Goal: Information Seeking & Learning: Find specific page/section

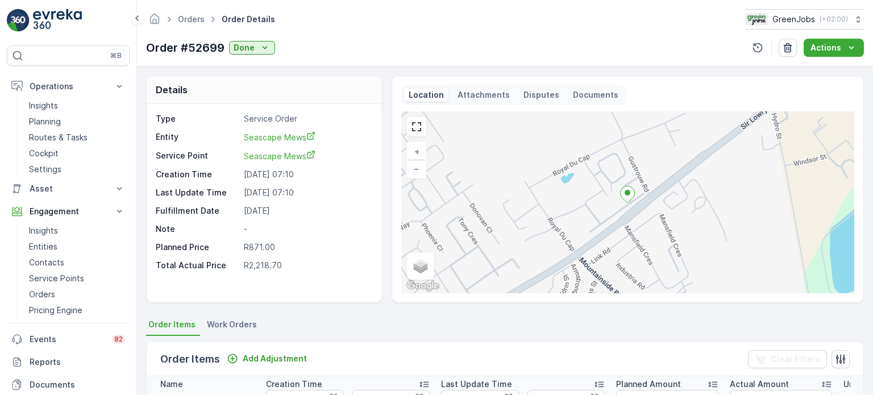
scroll to position [0, 40]
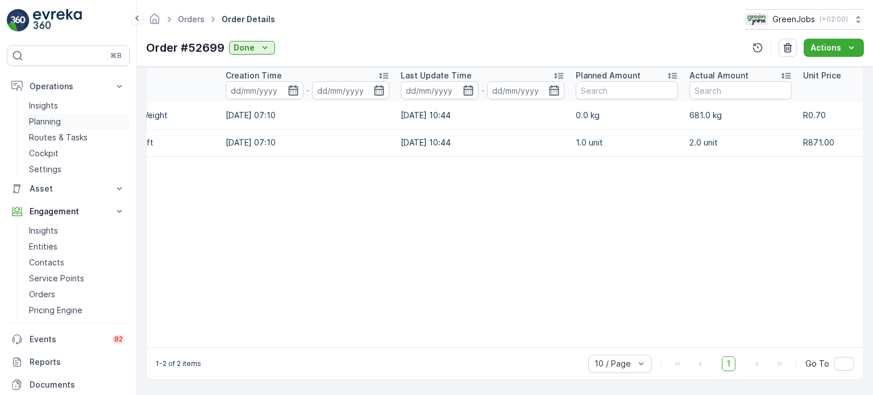
click at [50, 116] on p "Planning" at bounding box center [45, 121] width 32 height 11
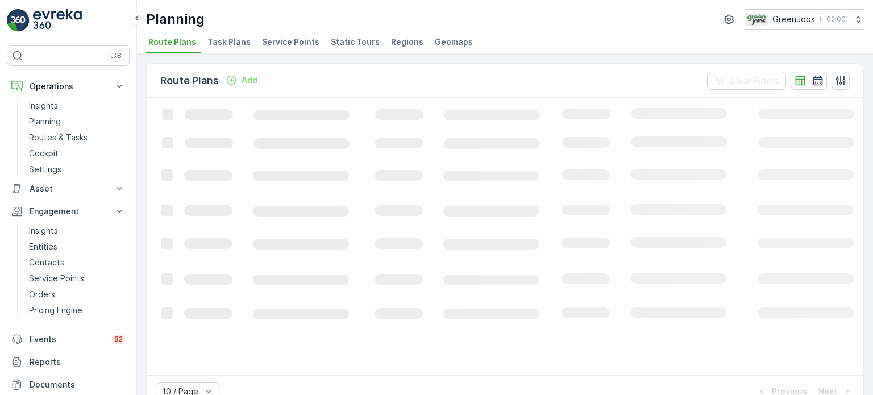
drag, startPoint x: 281, startPoint y: 40, endPoint x: 349, endPoint y: 61, distance: 72.0
click at [282, 40] on span "Service Points" at bounding box center [290, 41] width 57 height 11
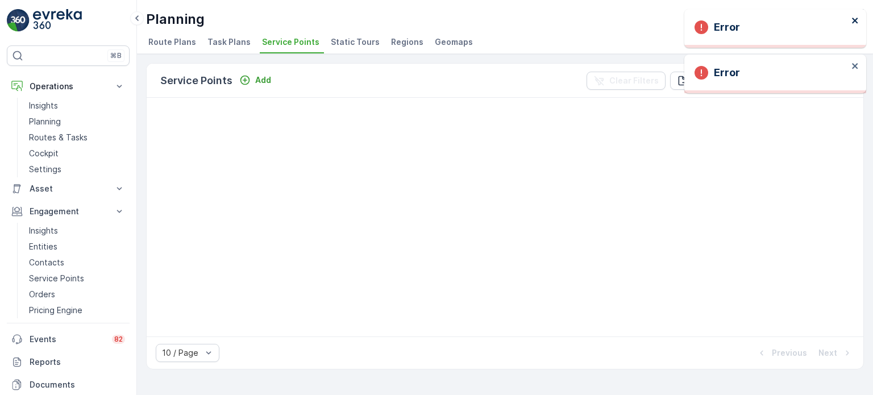
click at [855, 18] on icon "close" at bounding box center [855, 20] width 8 height 9
click at [852, 61] on div "Error ⌘B Operations Insights Planning Routes & Tasks Cockpit Settings Asset Ass…" at bounding box center [436, 197] width 873 height 395
click at [43, 143] on p "Routes & Tasks" at bounding box center [58, 137] width 59 height 11
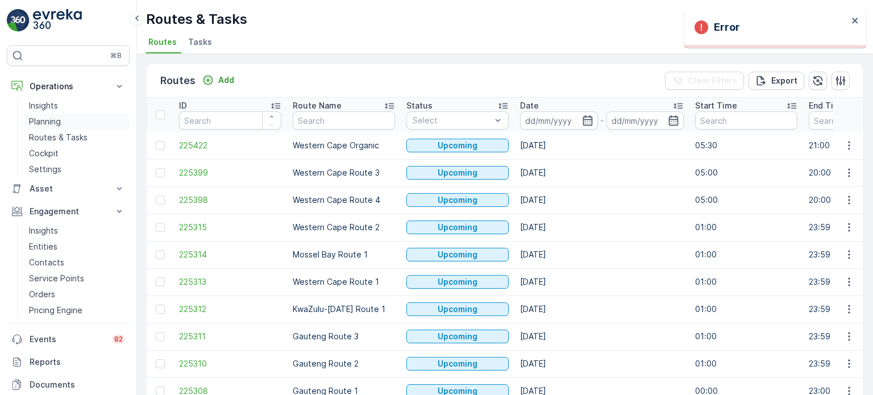
click at [44, 122] on p "Planning" at bounding box center [45, 121] width 32 height 11
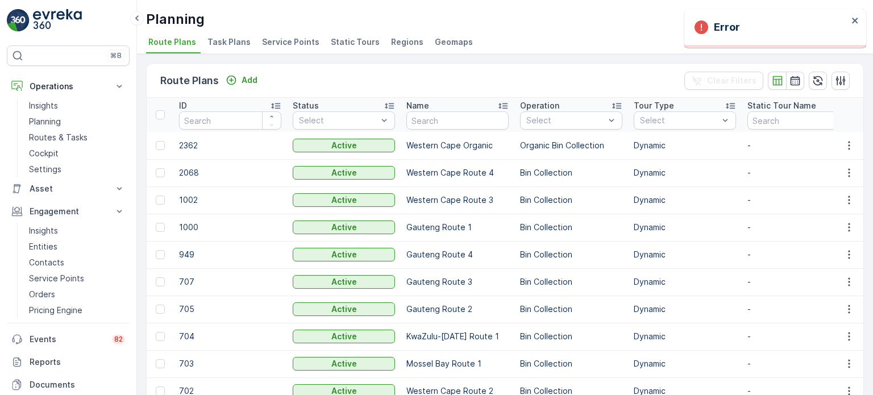
click at [289, 43] on span "Service Points" at bounding box center [290, 41] width 57 height 11
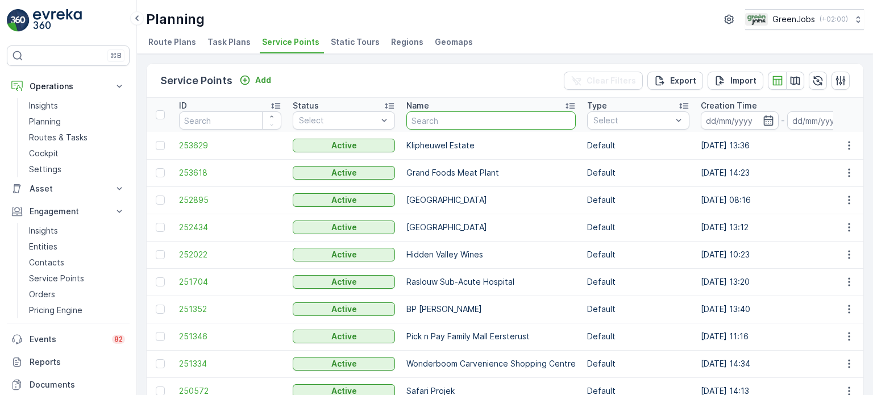
click at [474, 124] on input "text" at bounding box center [490, 120] width 169 height 18
type input "feather"
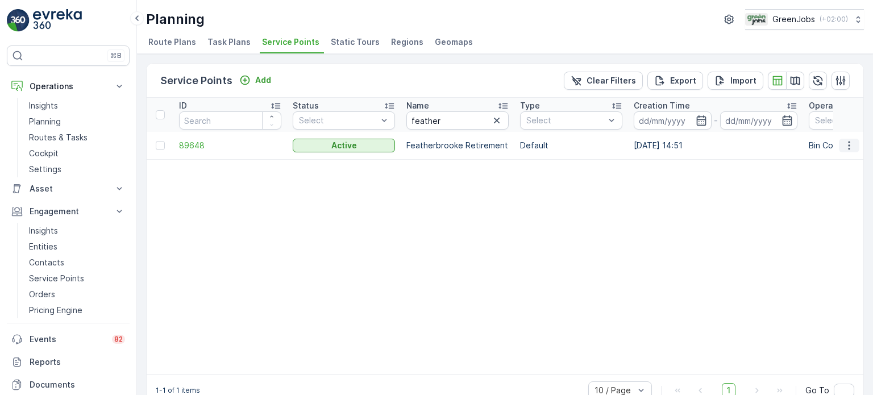
click at [847, 145] on icon "button" at bounding box center [848, 145] width 11 height 11
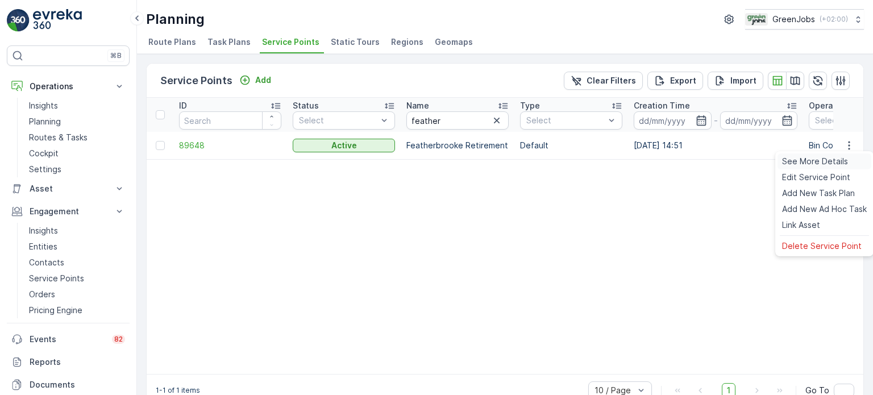
click at [828, 161] on span "See More Details" at bounding box center [815, 161] width 66 height 11
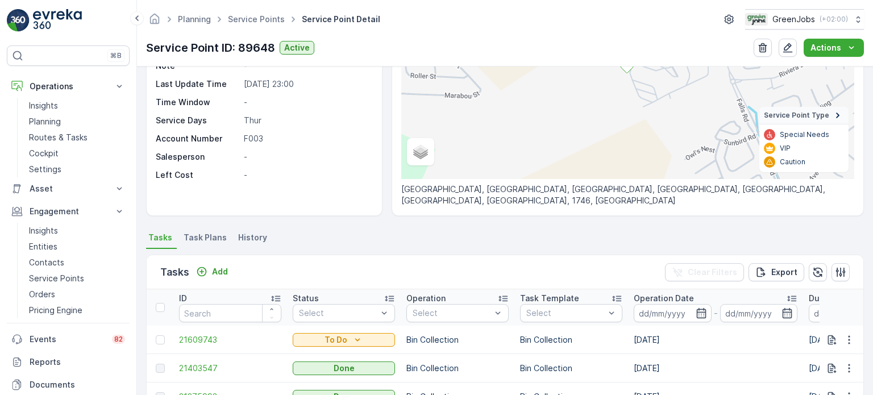
scroll to position [227, 0]
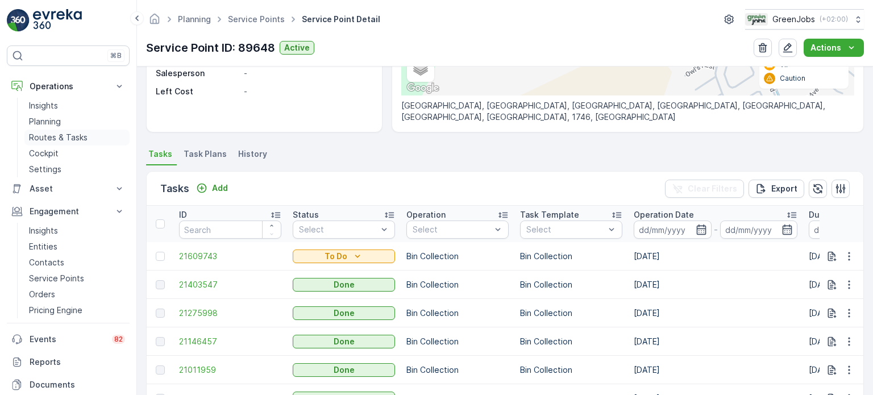
click at [71, 132] on p "Routes & Tasks" at bounding box center [58, 137] width 59 height 11
